Goal: Task Accomplishment & Management: Use online tool/utility

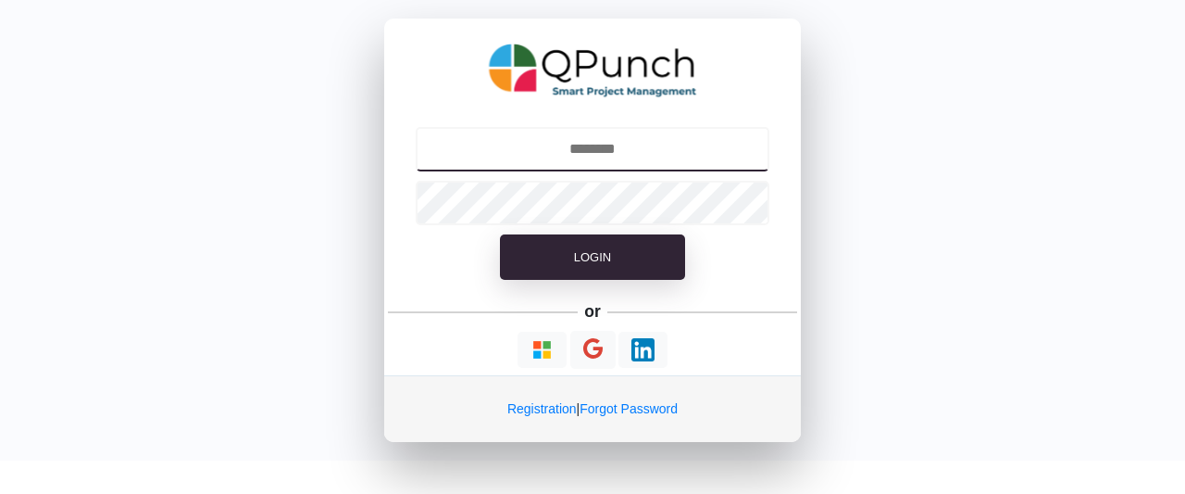
click at [534, 149] on input "text" at bounding box center [593, 149] width 355 height 44
drag, startPoint x: 0, startPoint y: 0, endPoint x: 534, endPoint y: 149, distance: 554.7
click at [534, 149] on input "text" at bounding box center [592, 149] width 355 height 44
type input "*"
type input "**********"
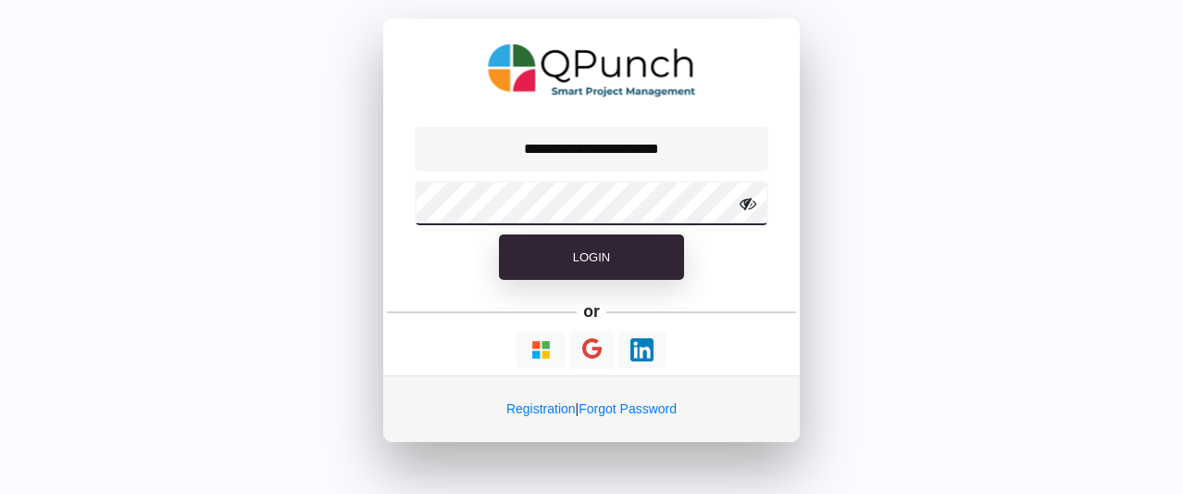
click at [499, 234] on button "Login" at bounding box center [591, 257] width 185 height 46
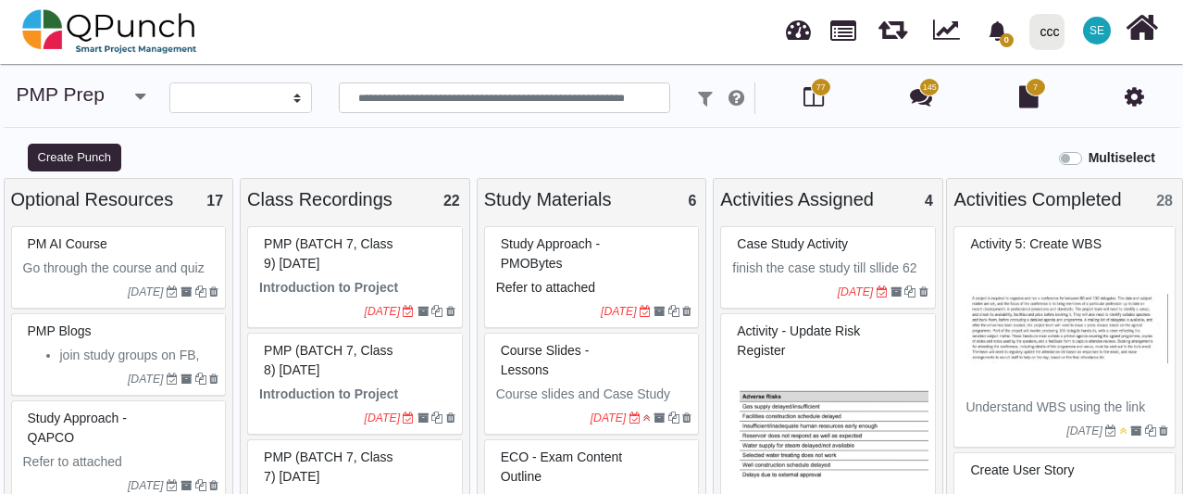
select select
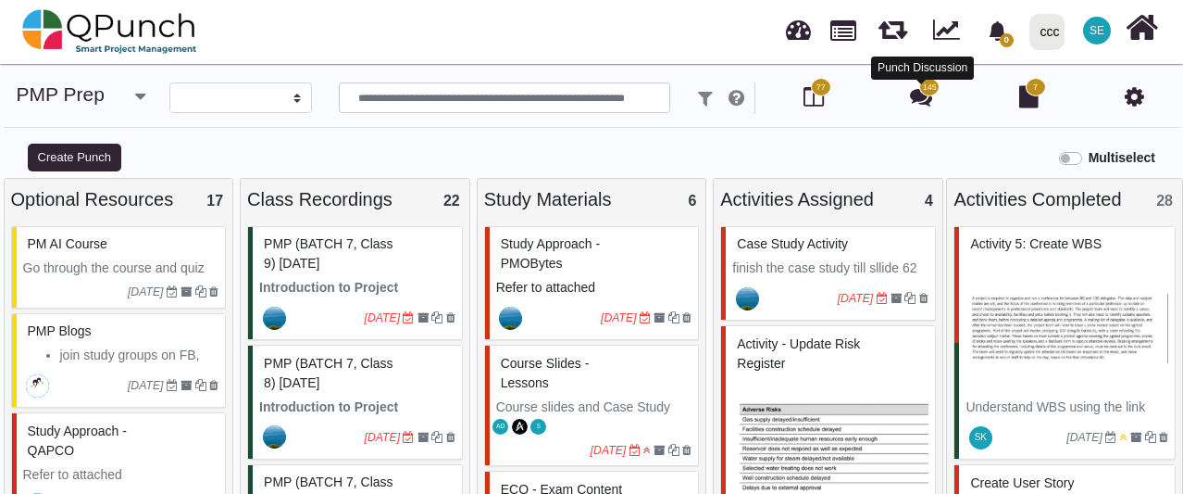
click at [919, 91] on icon at bounding box center [921, 96] width 22 height 22
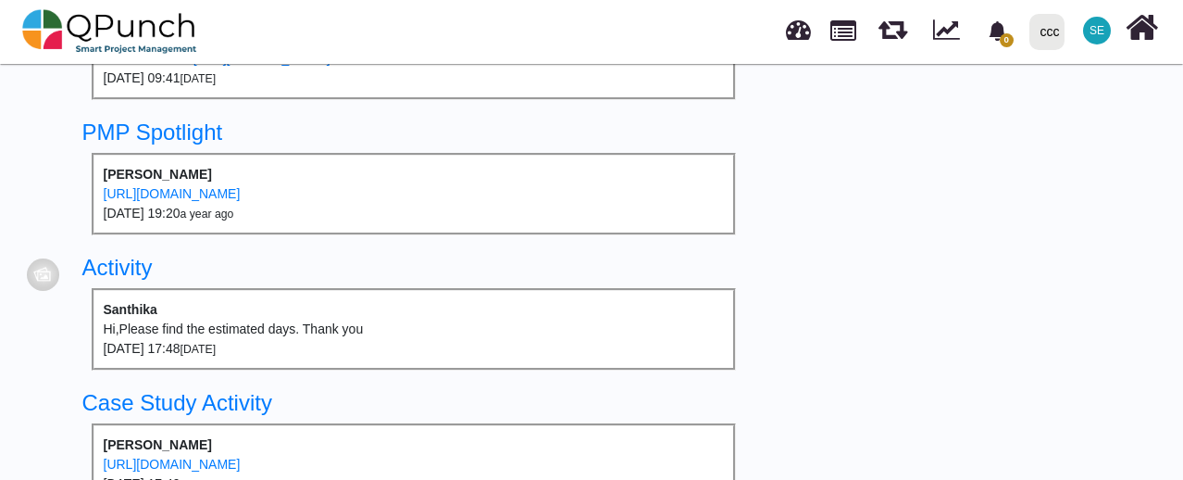
scroll to position [1834, 0]
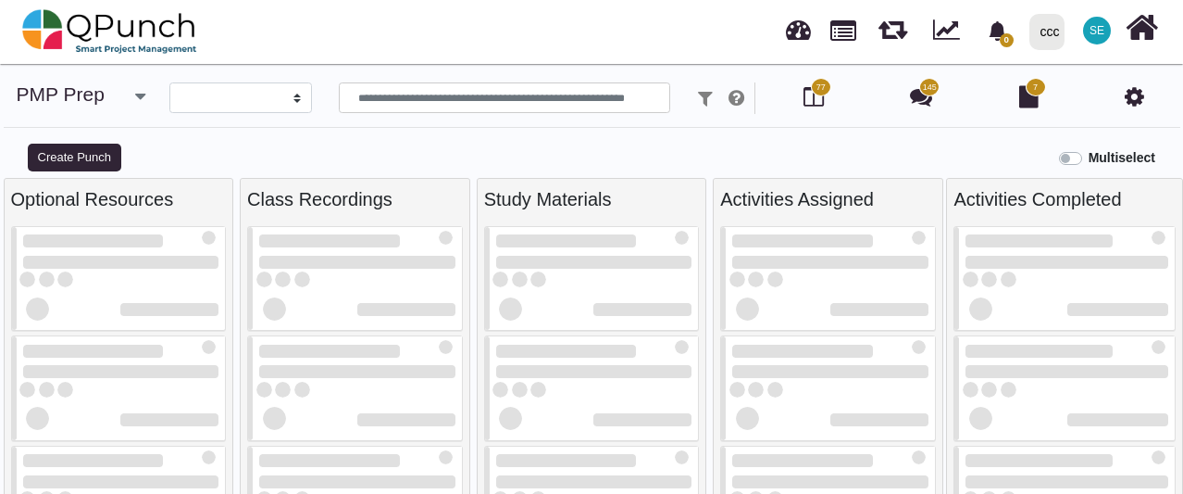
select select
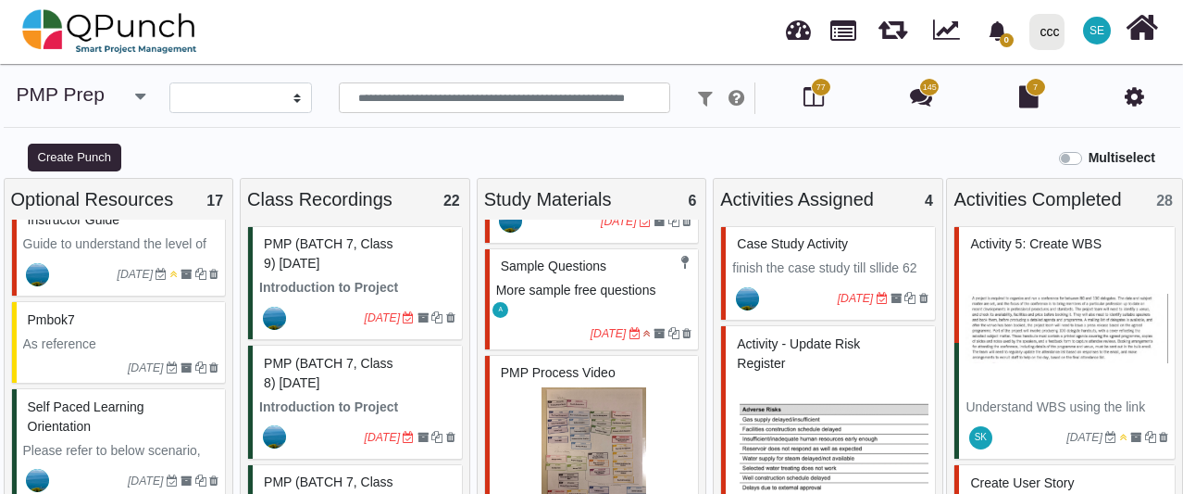
scroll to position [574, 0]
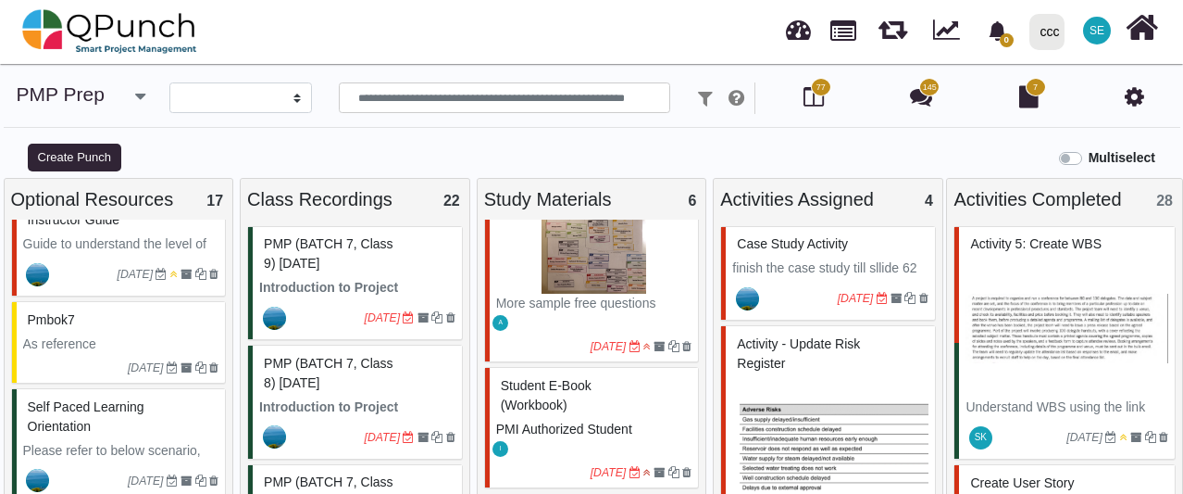
click at [540, 338] on div at bounding box center [543, 346] width 94 height 17
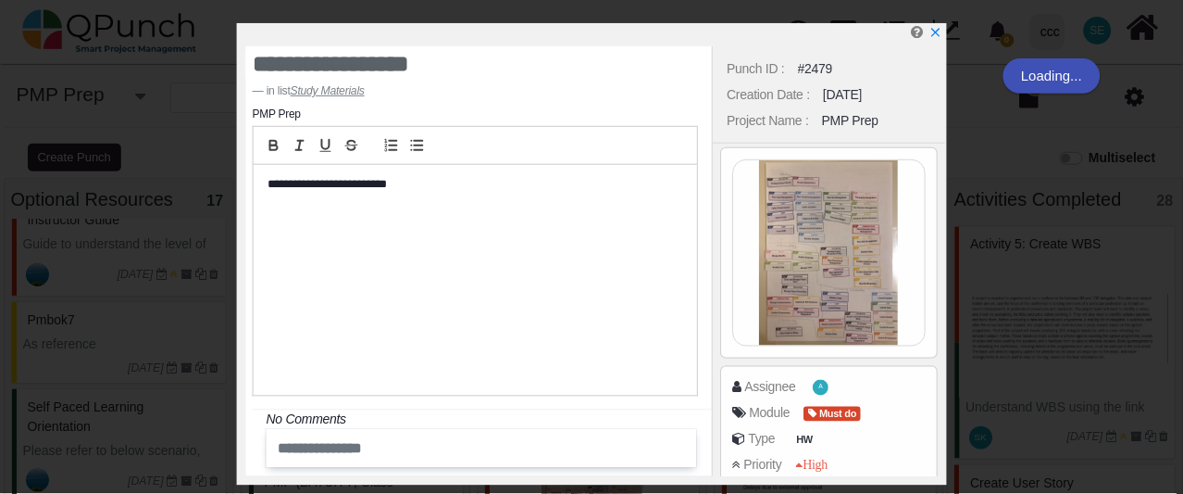
scroll to position [307, 0]
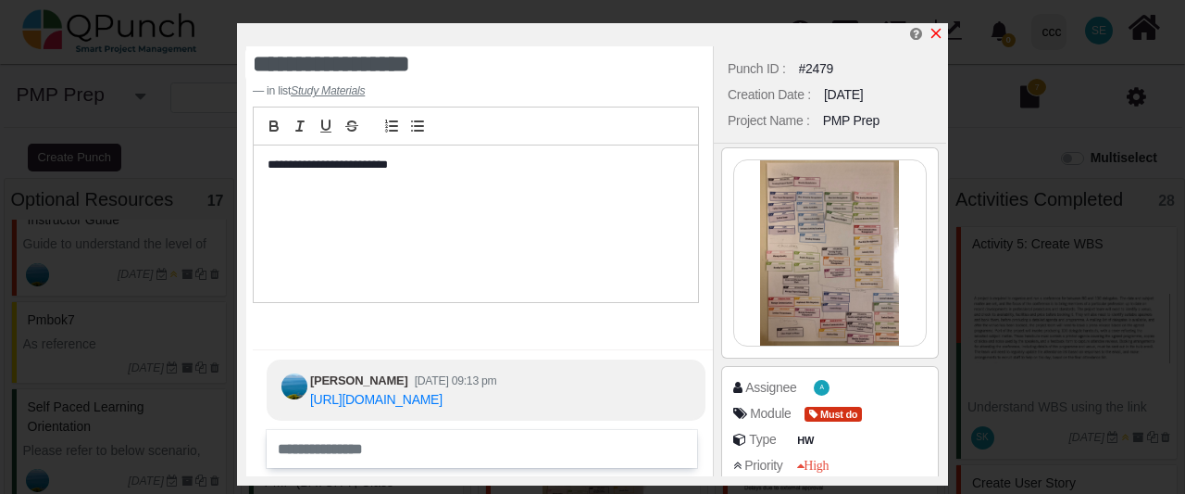
click at [935, 35] on icon "x" at bounding box center [937, 34] width 10 height 10
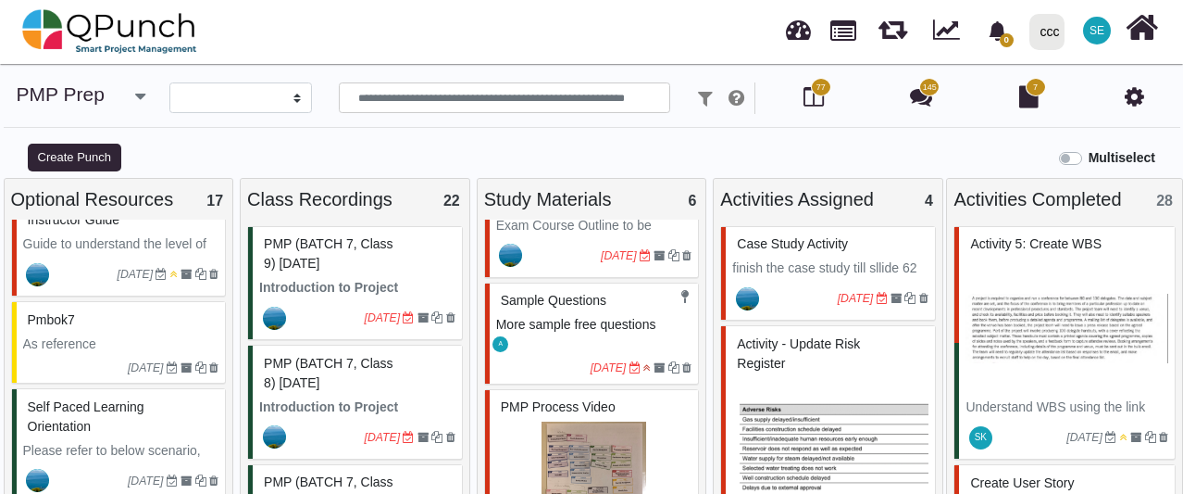
click at [611, 329] on span "More sample free questions" at bounding box center [576, 324] width 160 height 15
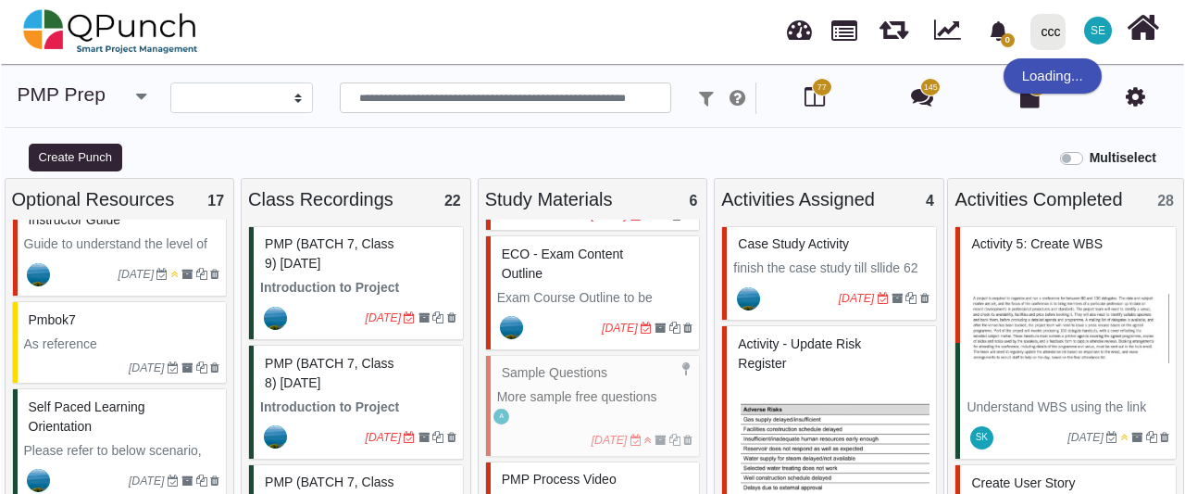
scroll to position [235, 0]
select select "*******"
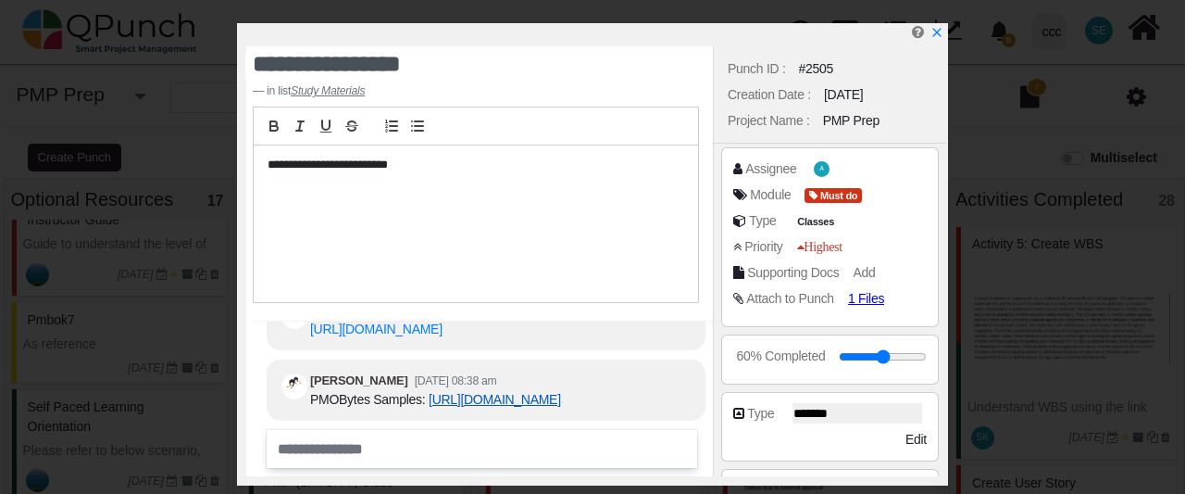
click at [476, 392] on link "[URL][DOMAIN_NAME]" at bounding box center [495, 399] width 132 height 15
